Goal: Task Accomplishment & Management: Manage account settings

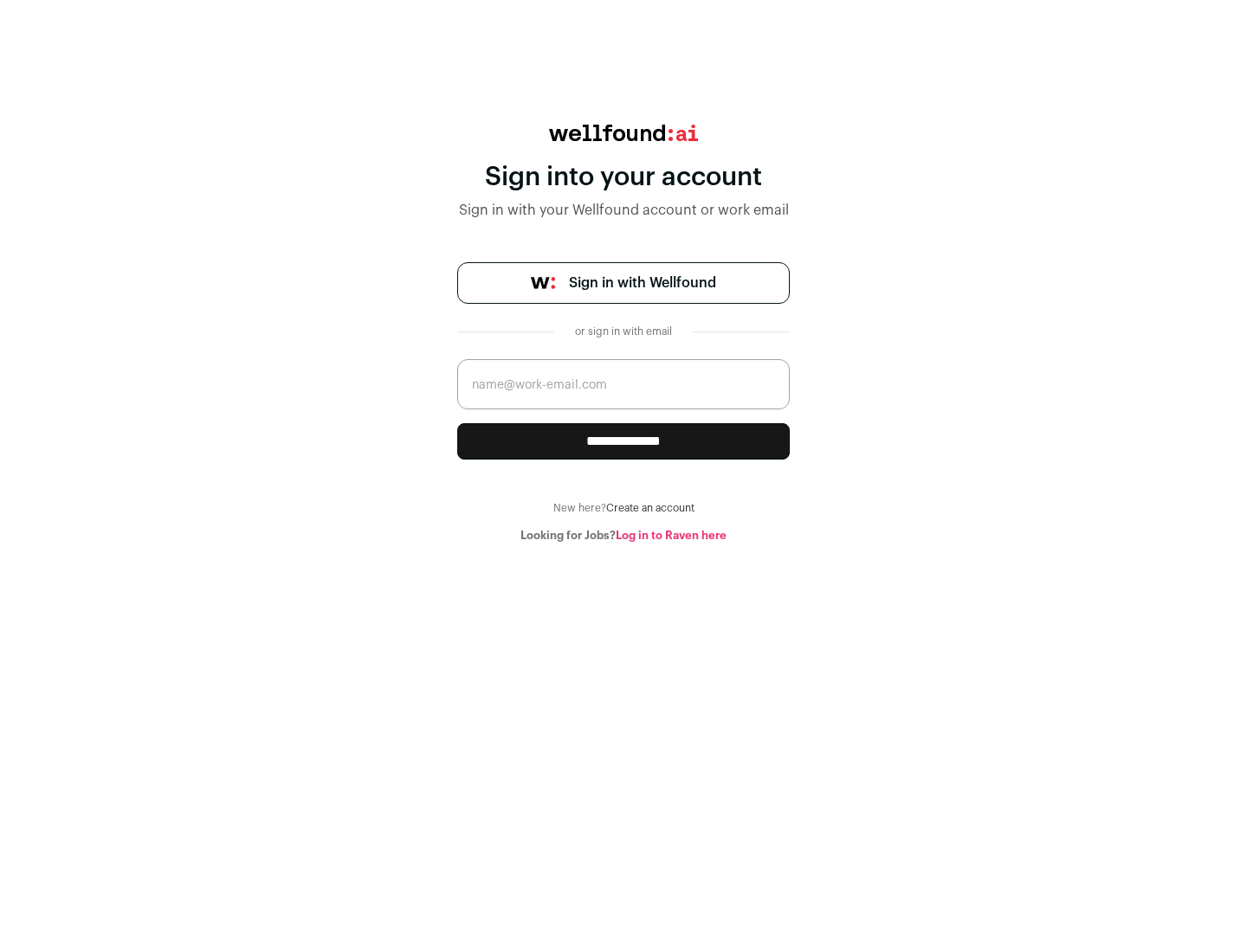
click at [642, 283] on span "Sign in with Wellfound" at bounding box center [643, 283] width 147 height 21
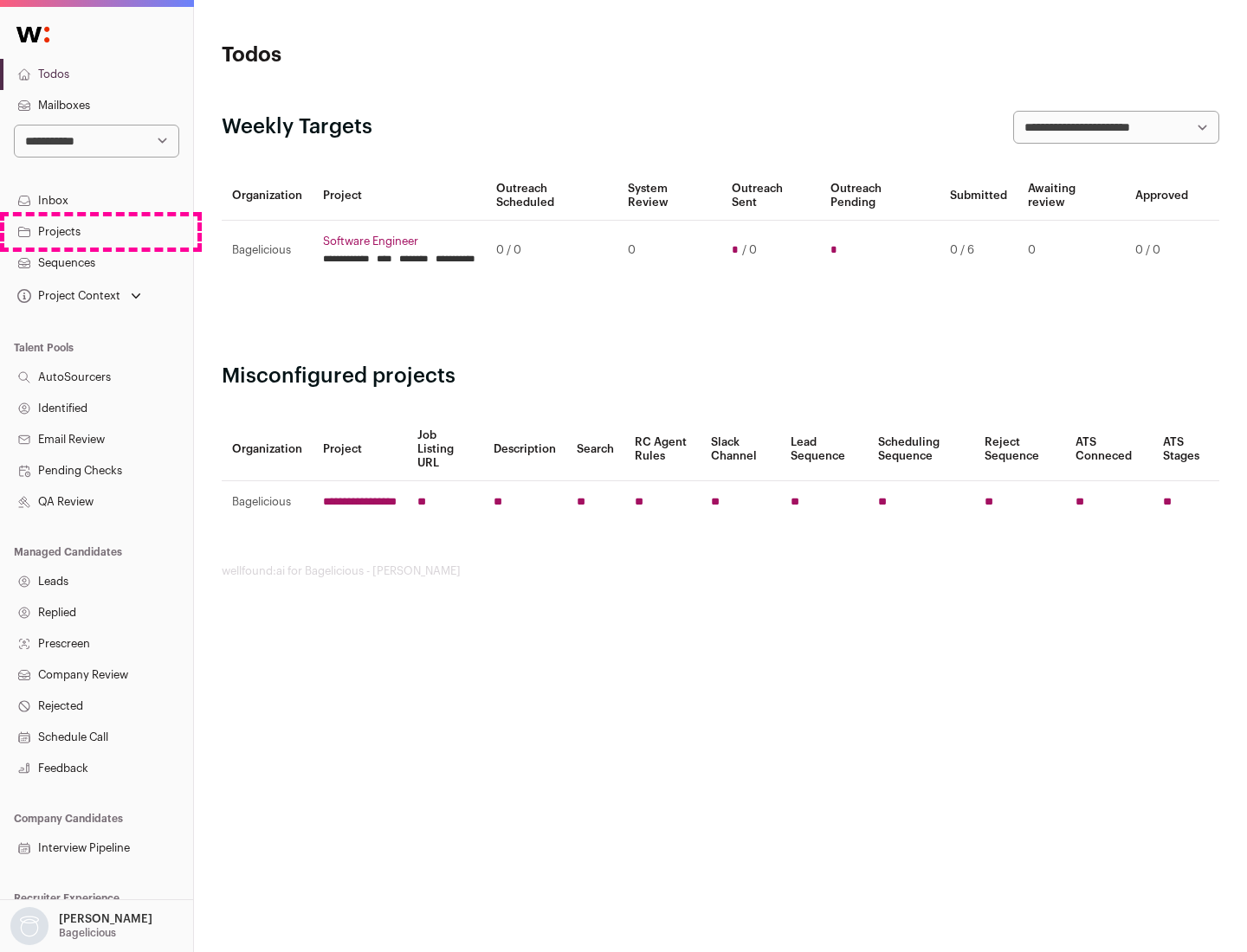
click at [96, 231] on link "Projects" at bounding box center [96, 231] width 193 height 31
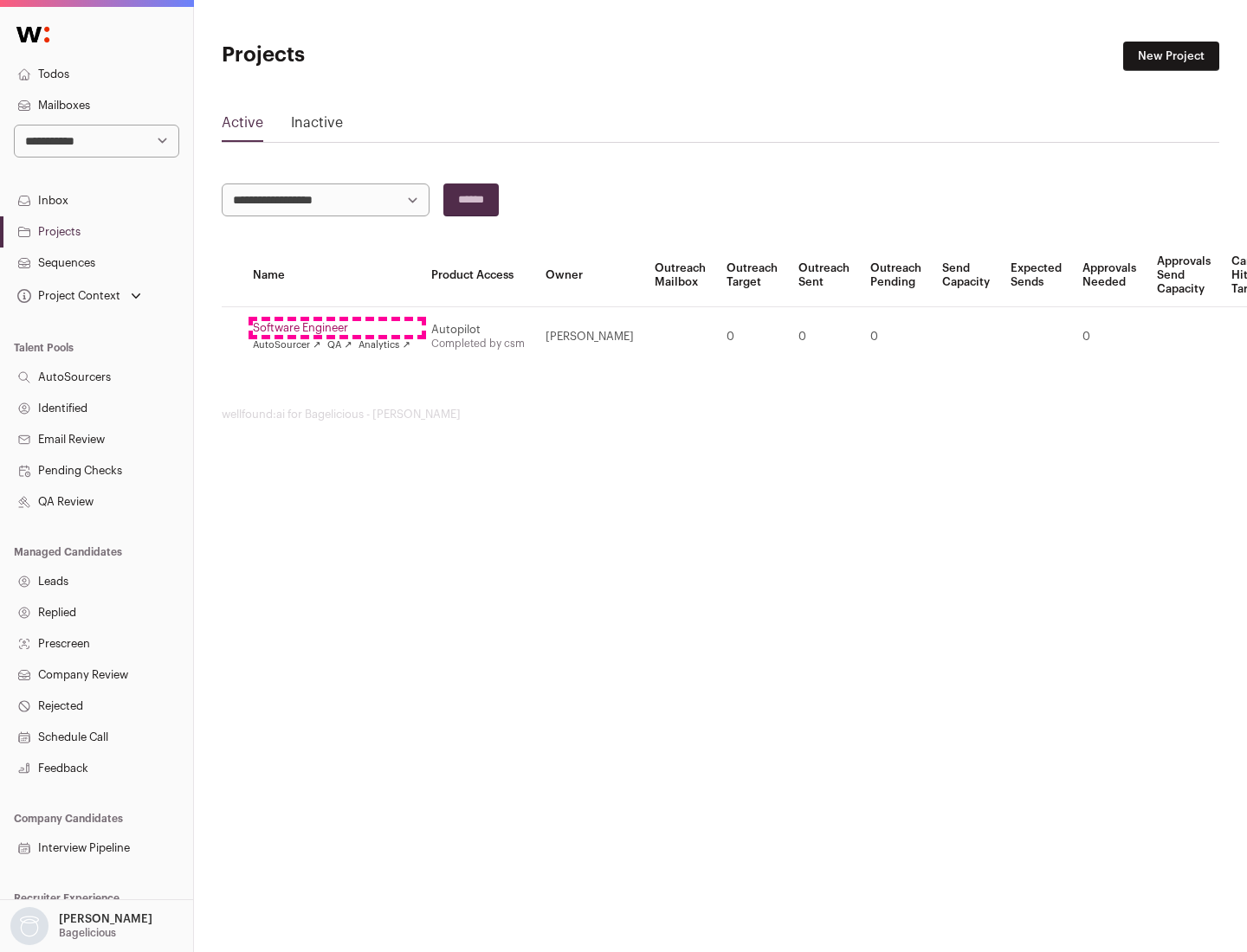
click at [337, 328] on link "Software Engineer" at bounding box center [331, 327] width 158 height 14
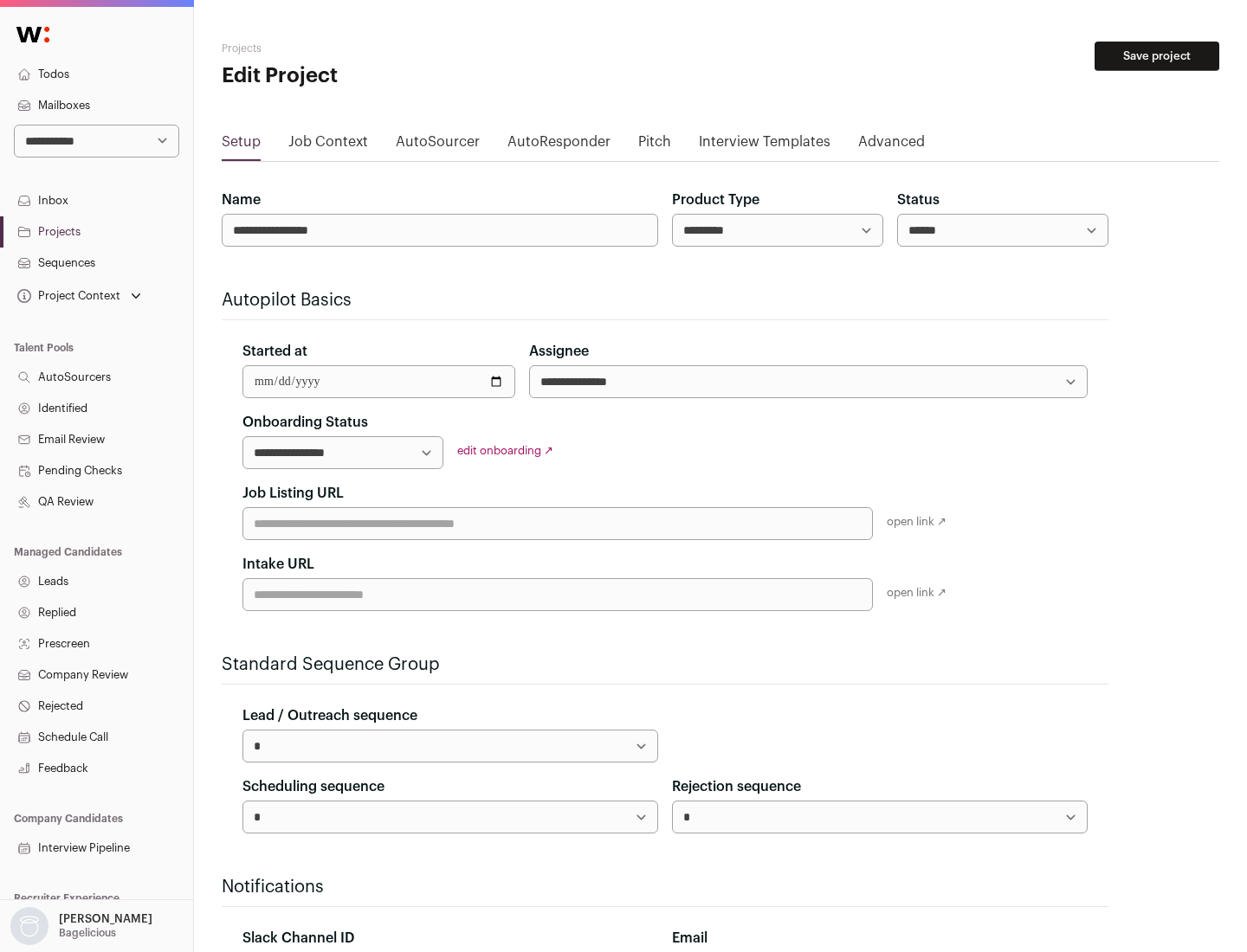
click at [1157, 56] on button "Save project" at bounding box center [1157, 57] width 125 height 30
